Goal: Navigation & Orientation: Go to known website

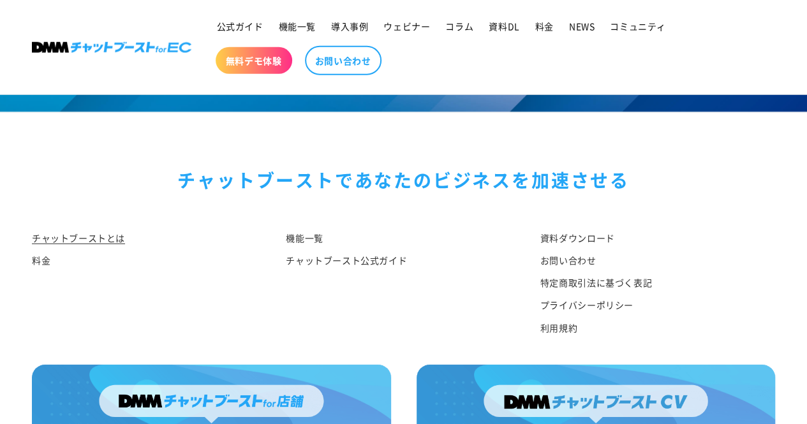
scroll to position [6698, 0]
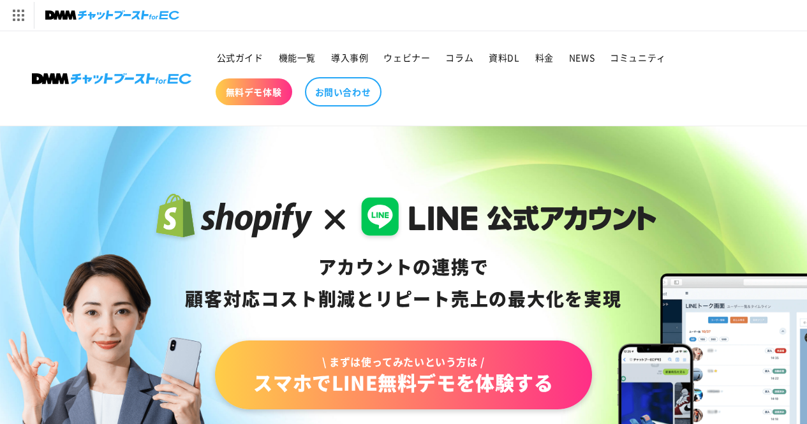
scroll to position [371, 0]
